Goal: Information Seeking & Learning: Learn about a topic

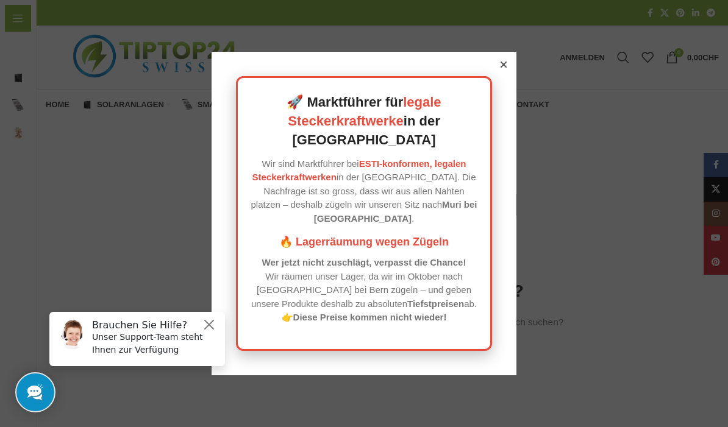
click at [497, 91] on div "🚀 Marktführer für legale Steckerkraftwerke in der Schweiz Wir sind Marktführer …" at bounding box center [363, 214] width 305 height 324
click at [510, 78] on div "🚀 Marktführer für legale Steckerkraftwerke in der Schweiz Wir sind Marktführer …" at bounding box center [363, 214] width 305 height 324
click at [506, 70] on div at bounding box center [503, 64] width 11 height 11
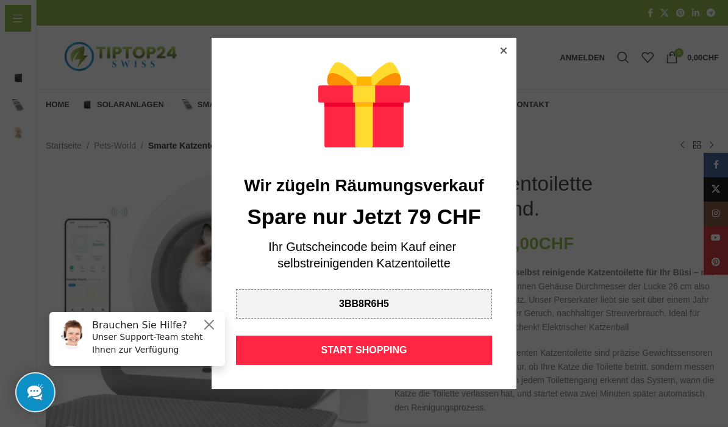
click at [500, 34] on div at bounding box center [364, 213] width 728 height 427
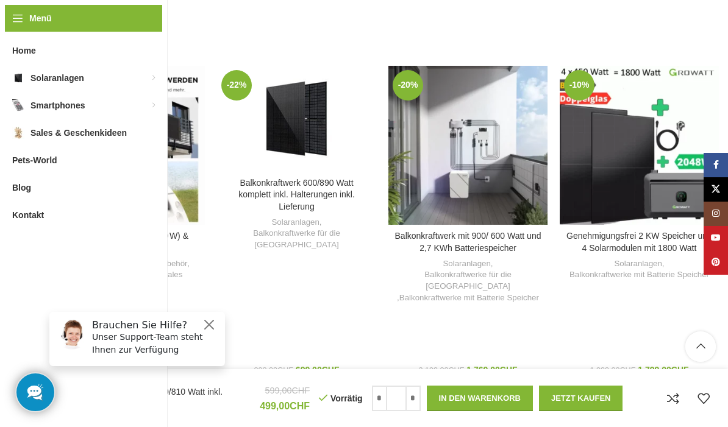
scroll to position [1852, 0]
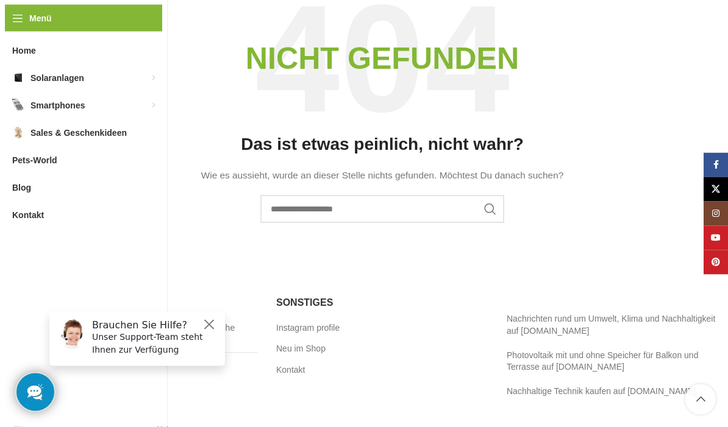
scroll to position [171, 0]
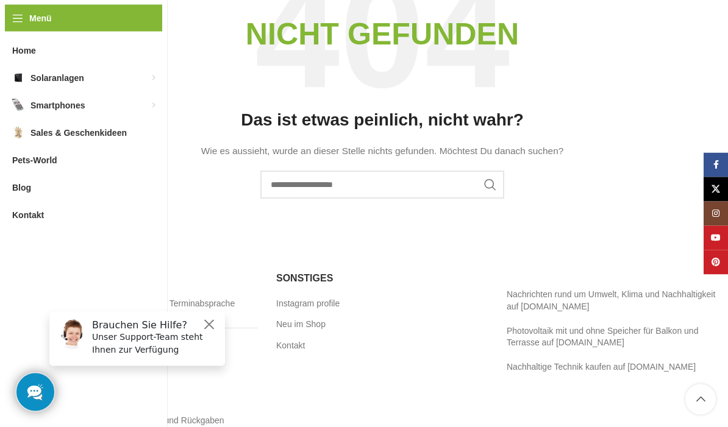
click at [210, 323] on button "Close" at bounding box center [209, 324] width 15 height 15
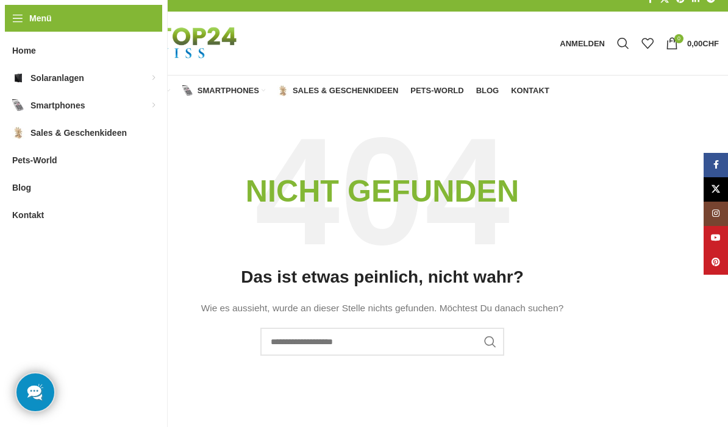
scroll to position [0, 0]
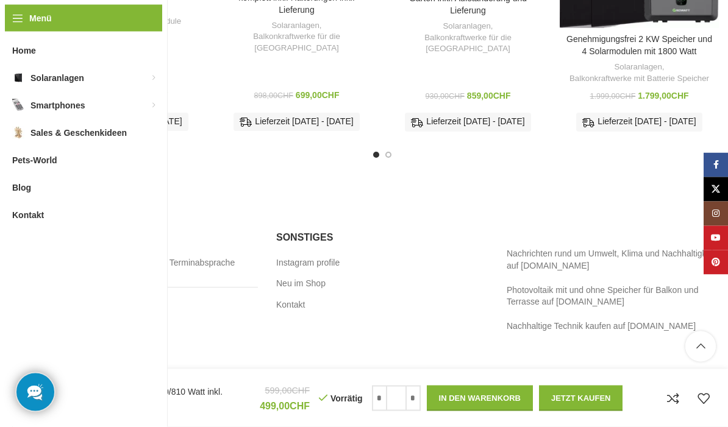
scroll to position [2049, 0]
click at [286, 278] on link "Neu im Shop" at bounding box center [301, 284] width 51 height 12
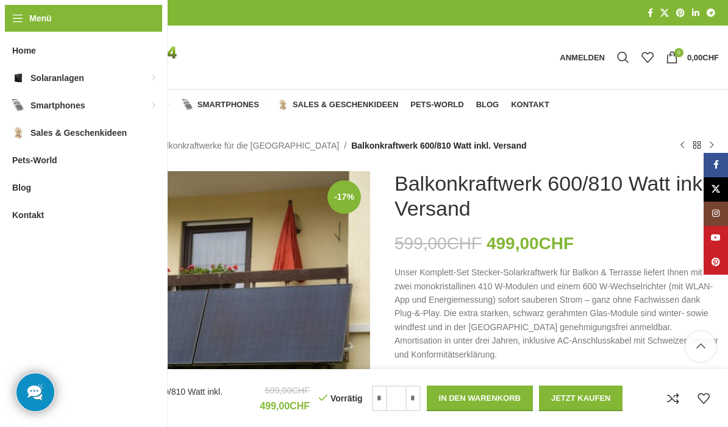
scroll to position [2103, 0]
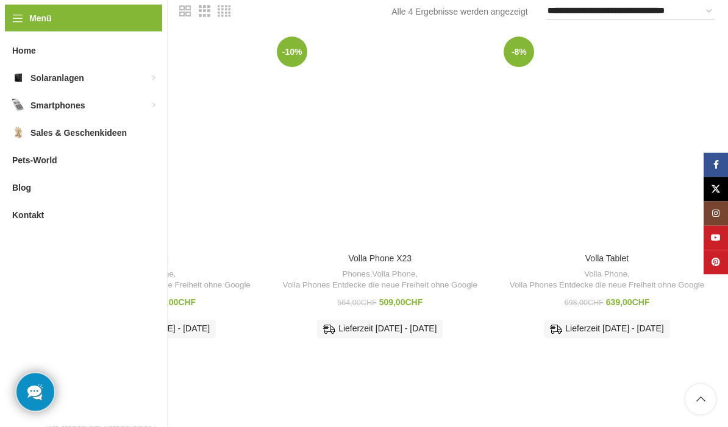
scroll to position [413, 0]
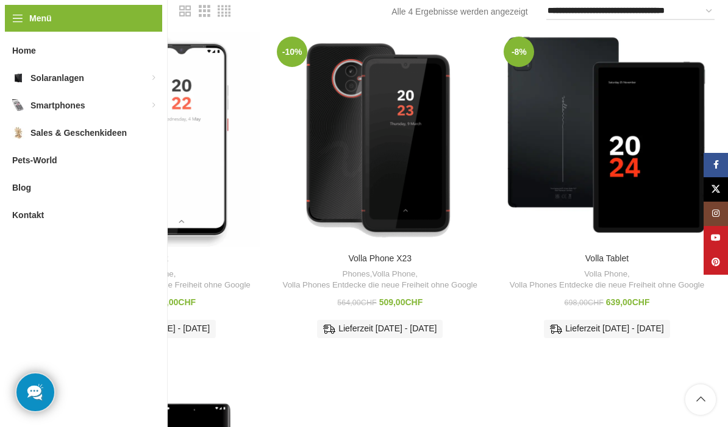
click at [393, 161] on div "Volla Phone X23" at bounding box center [393, 139] width 27 height 214
